Goal: Book appointment/travel/reservation

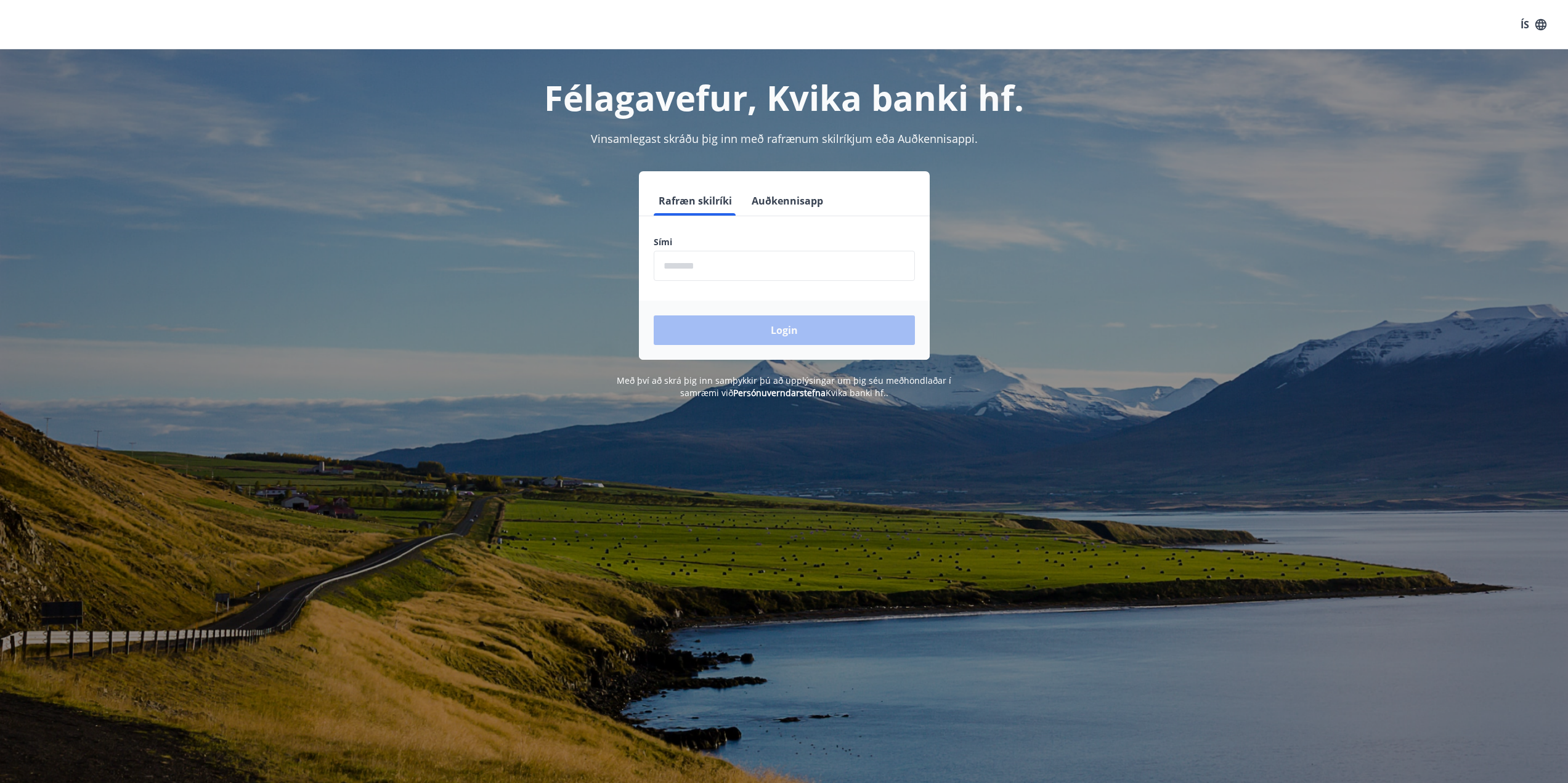
click at [786, 264] on input "phone" at bounding box center [784, 266] width 261 height 30
type input "********"
click at [761, 329] on button "Login" at bounding box center [784, 330] width 261 height 30
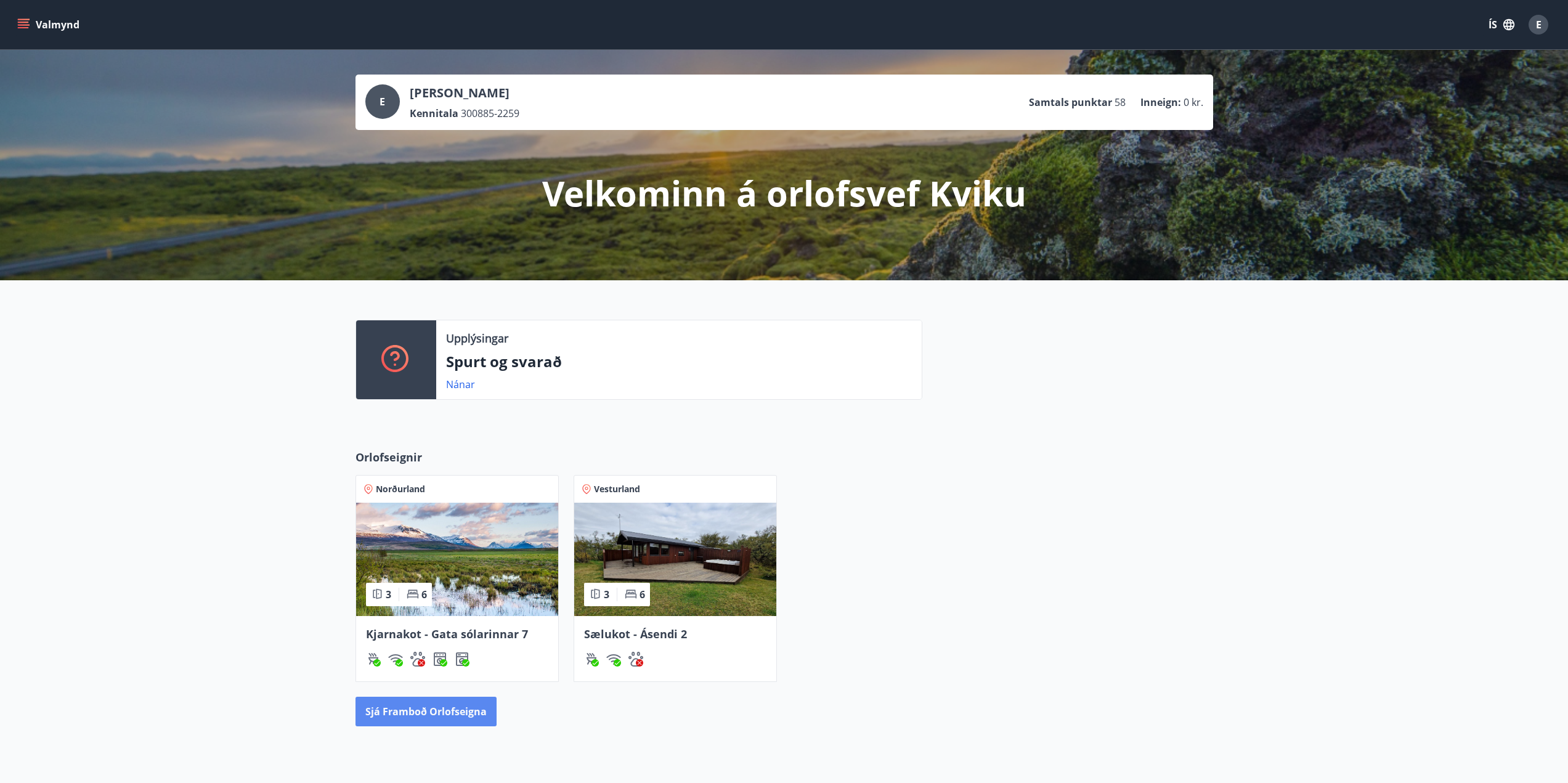
click at [444, 708] on button "Sjá framboð orlofseigna" at bounding box center [426, 711] width 141 height 30
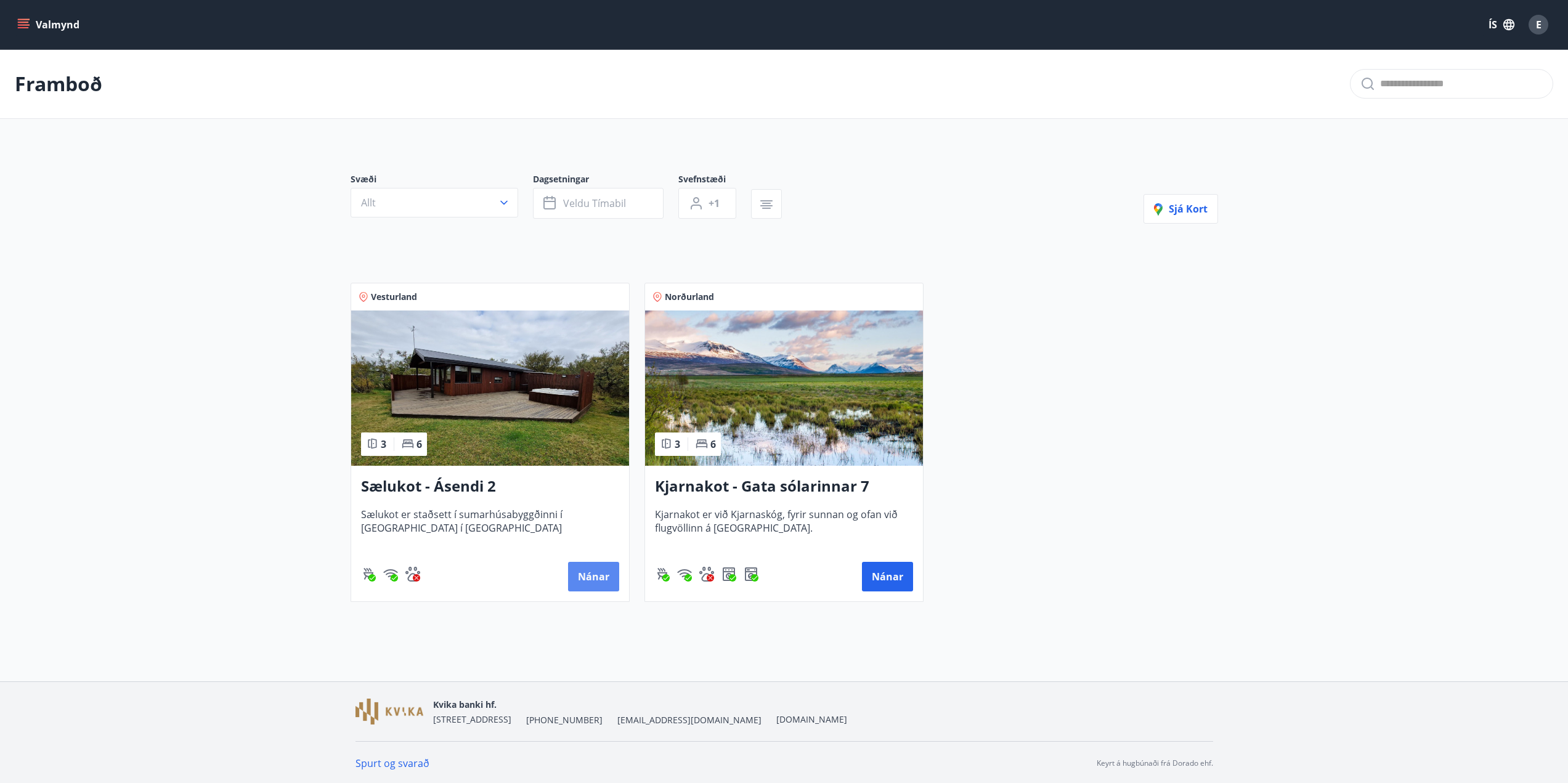
click at [588, 568] on button "Nánar" at bounding box center [593, 576] width 51 height 30
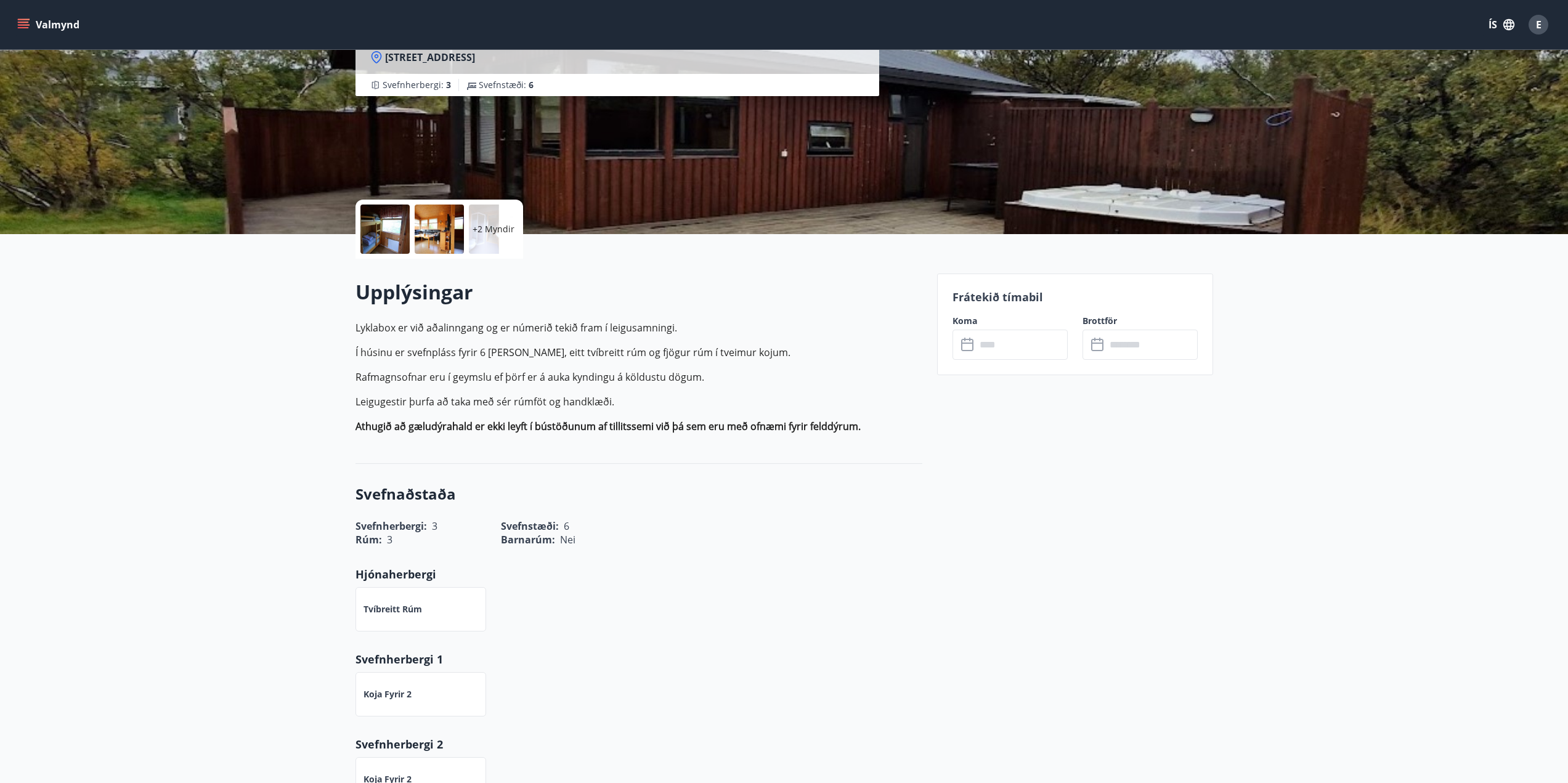
scroll to position [185, 0]
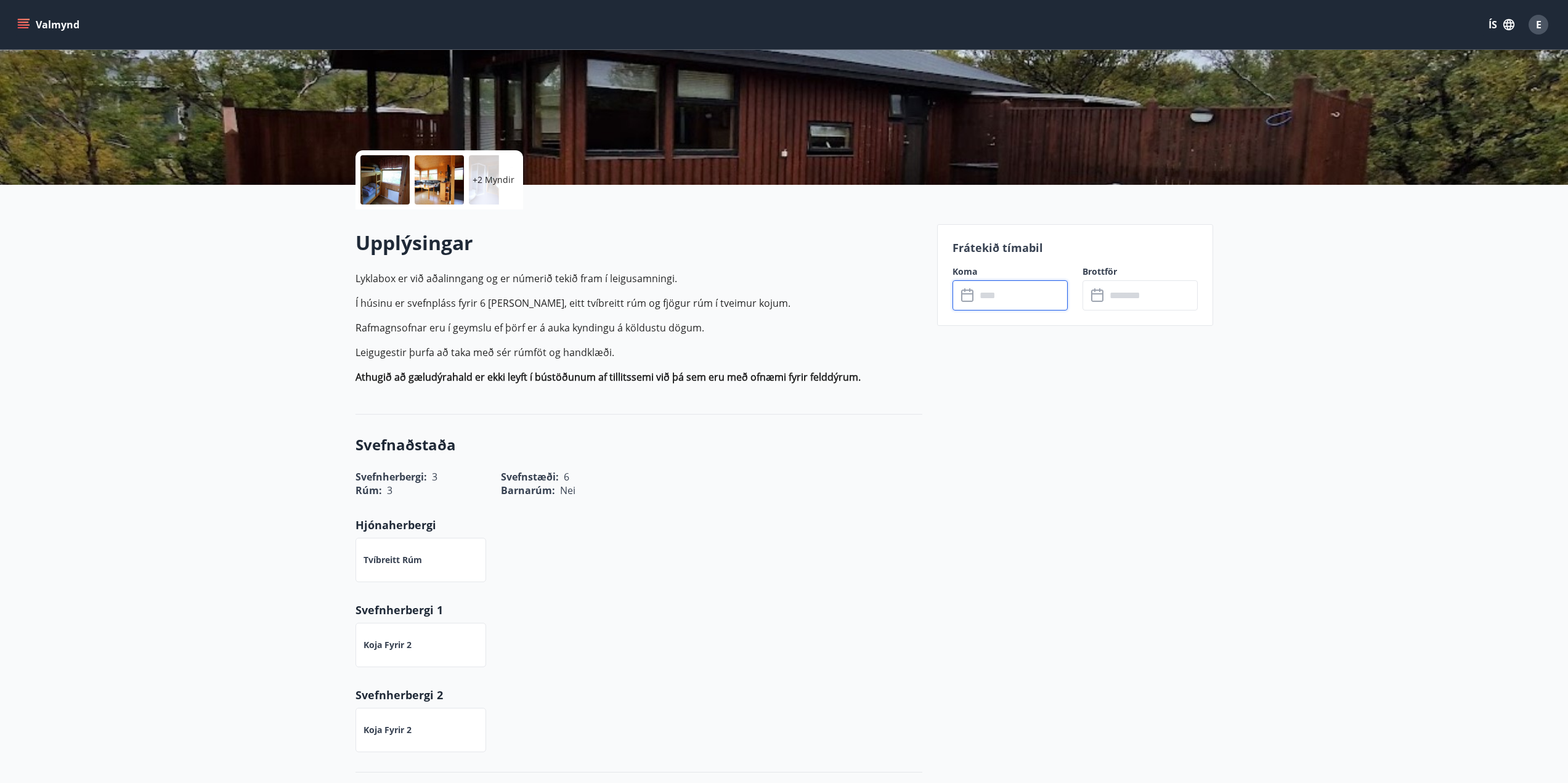
click at [1016, 295] on input "text" at bounding box center [1021, 296] width 92 height 30
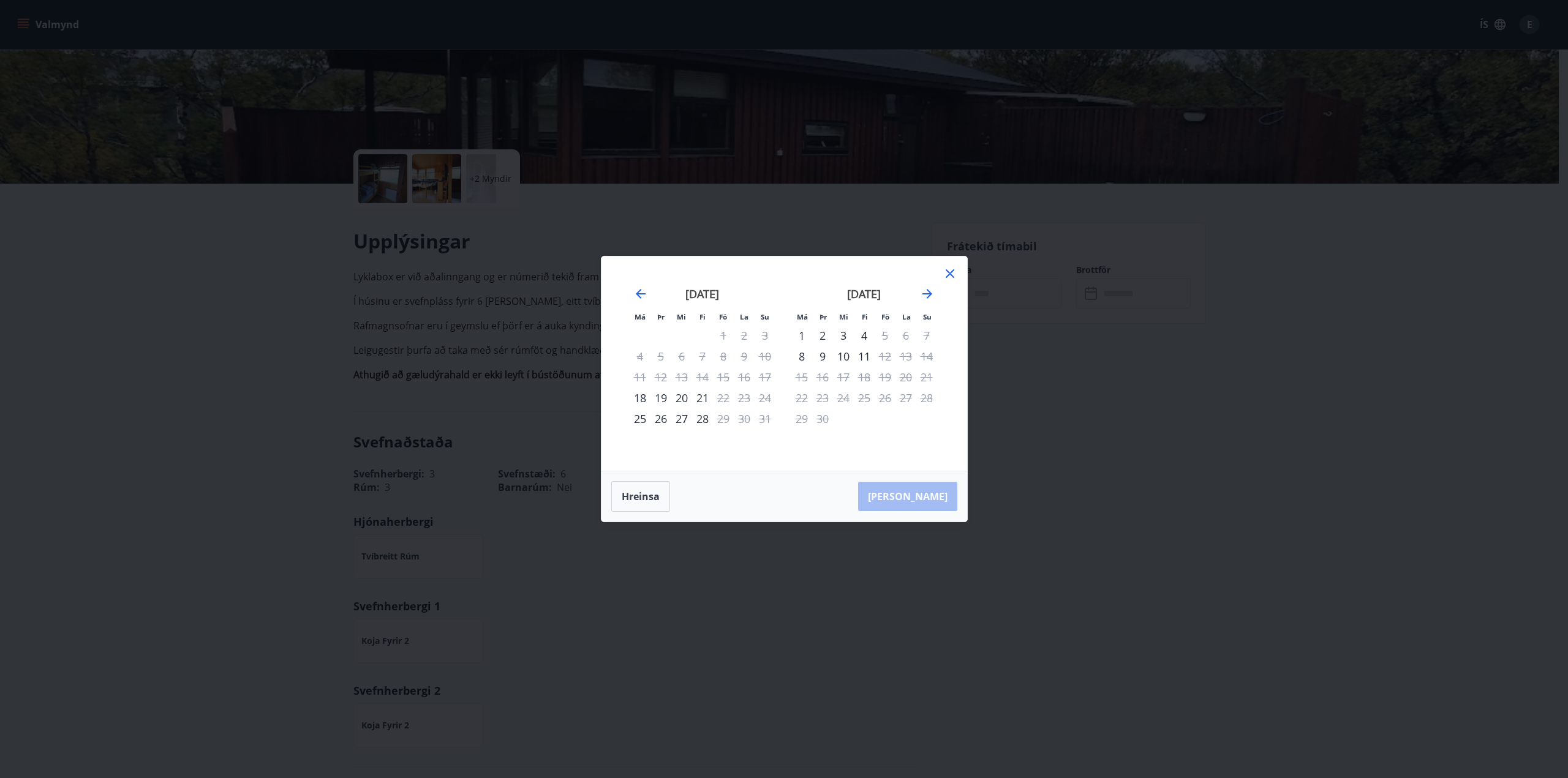
click at [948, 278] on icon at bounding box center [950, 274] width 14 height 14
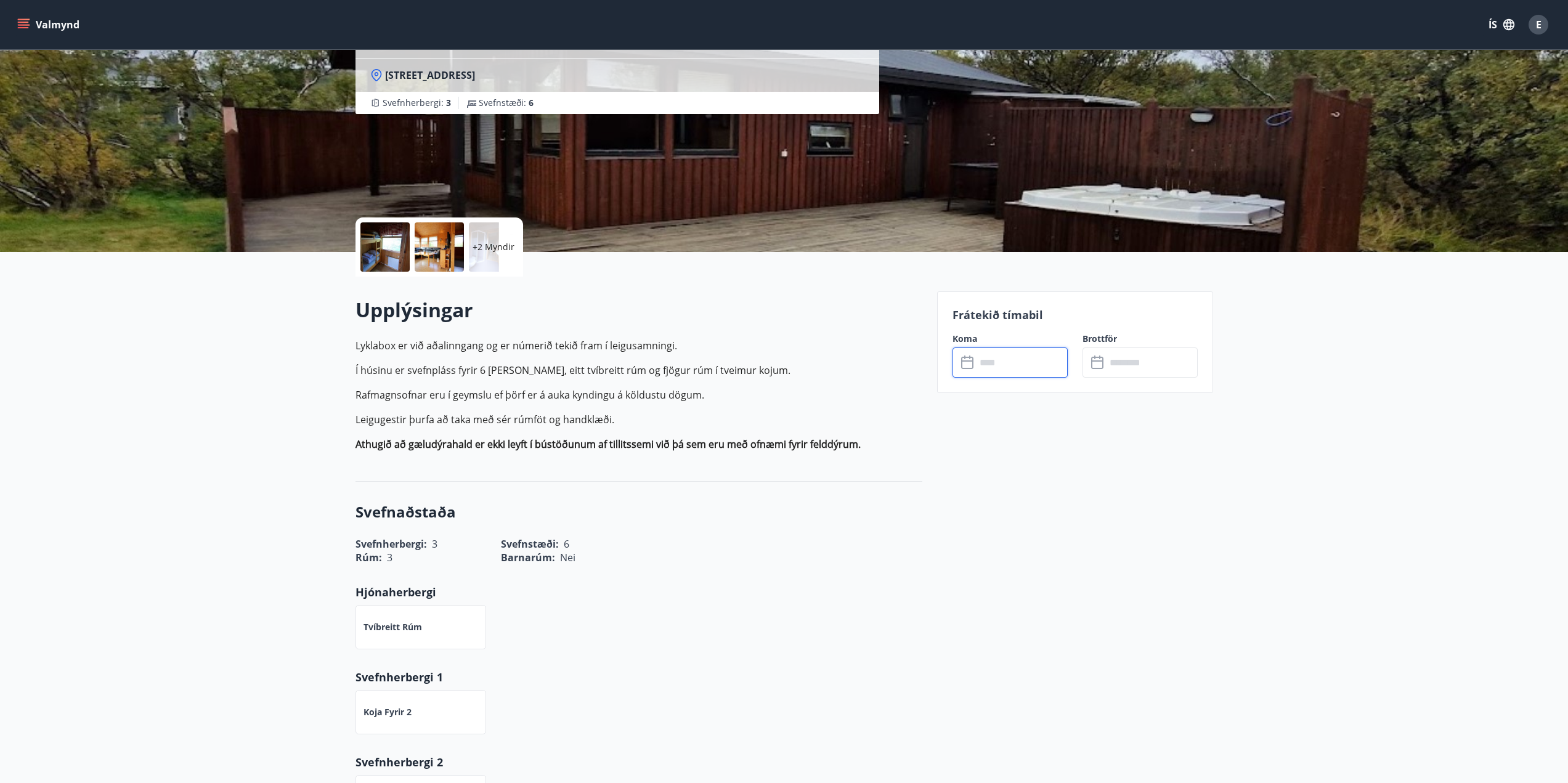
scroll to position [0, 0]
